Goal: Find specific page/section: Find specific page/section

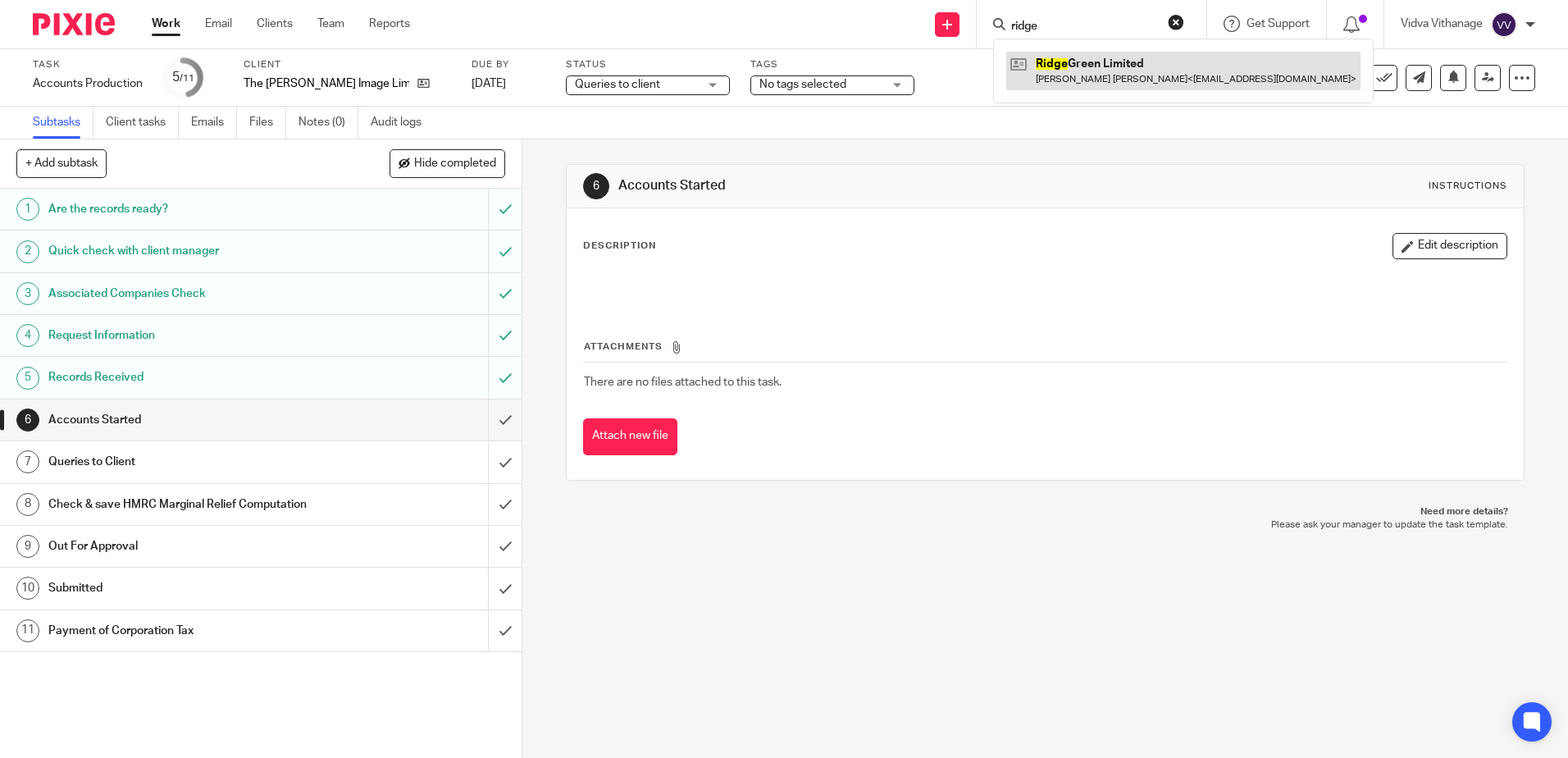
type input "ridge"
click at [1059, 61] on link at bounding box center [1183, 70] width 354 height 38
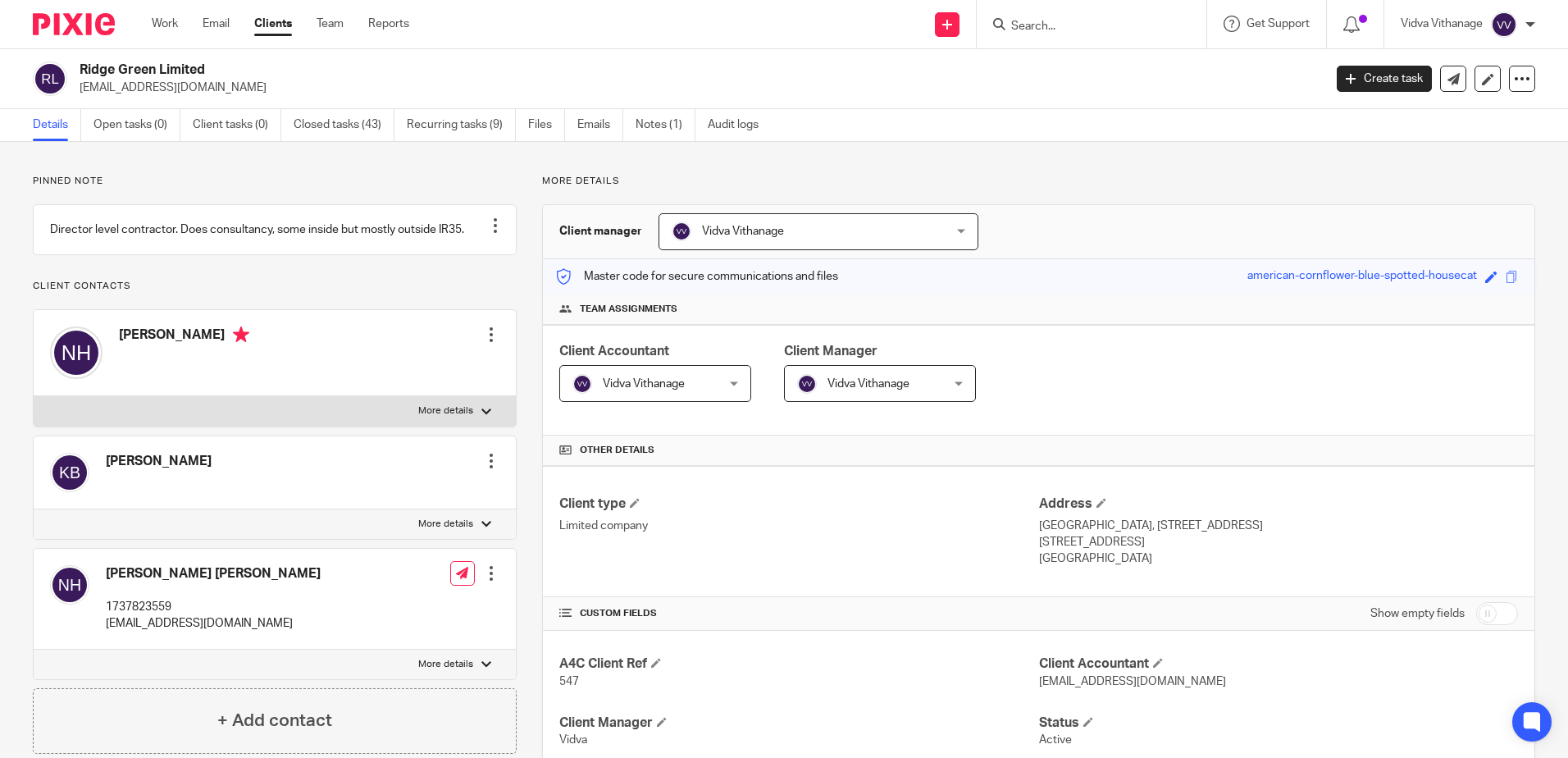
click at [803, 386] on img at bounding box center [807, 384] width 20 height 20
